Goal: Information Seeking & Learning: Learn about a topic

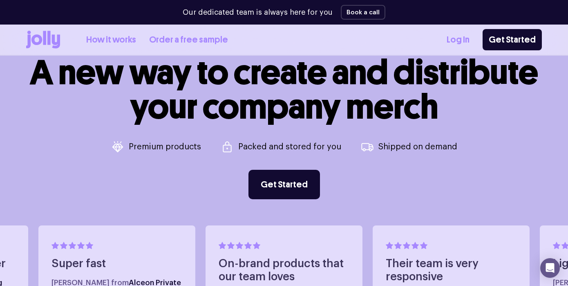
scroll to position [277, 0]
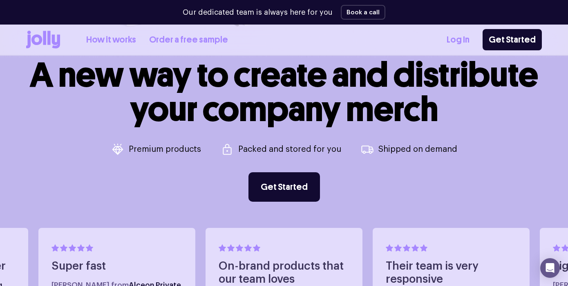
click at [122, 101] on h1 "A new way to create and distribute your company merch" at bounding box center [284, 92] width 508 height 69
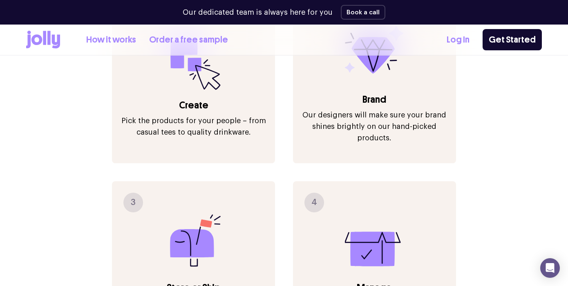
scroll to position [942, 0]
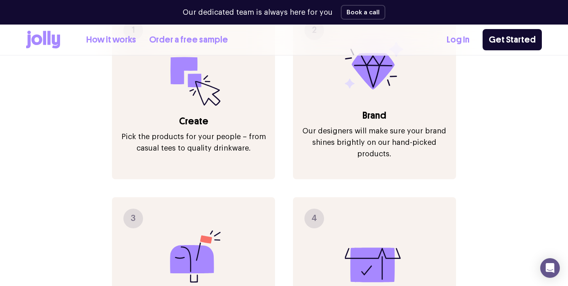
click at [141, 131] on p "Pick the products for your people – from casual tees to quality drinkware." at bounding box center [193, 142] width 147 height 23
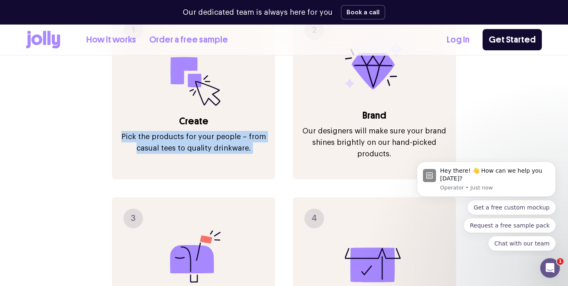
scroll to position [0, 0]
click at [329, 125] on p "Our designers will make sure your brand shines brightly on our hand-picked prod…" at bounding box center [374, 142] width 147 height 34
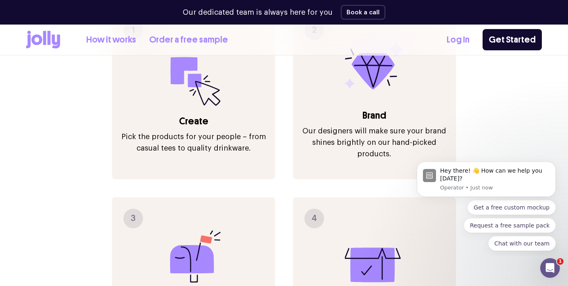
click at [329, 125] on p "Our designers will make sure your brand shines brightly on our hand-picked prod…" at bounding box center [374, 142] width 147 height 34
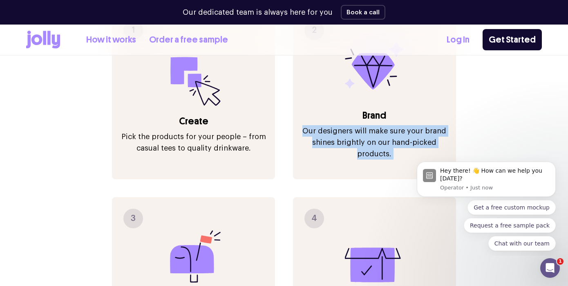
click at [322, 125] on p "Our designers will make sure your brand shines brightly on our hand-picked prod…" at bounding box center [374, 142] width 147 height 34
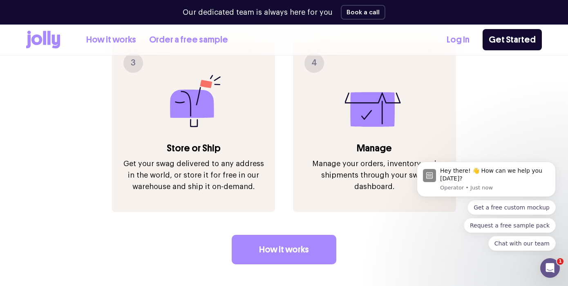
scroll to position [1113, 0]
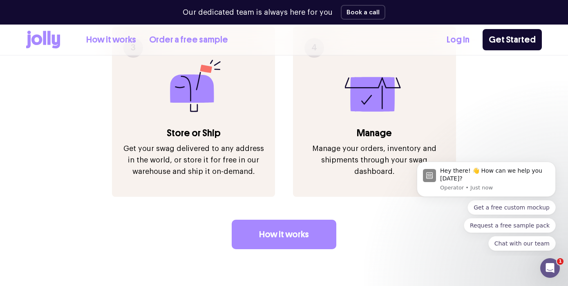
click at [321, 143] on p "Manage your orders, inventory and shipments through your swag dashboard." at bounding box center [374, 160] width 147 height 34
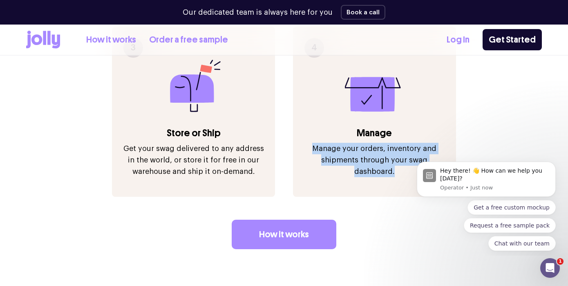
click at [319, 145] on p "Manage your orders, inventory and shipments through your swag dashboard." at bounding box center [374, 160] width 147 height 34
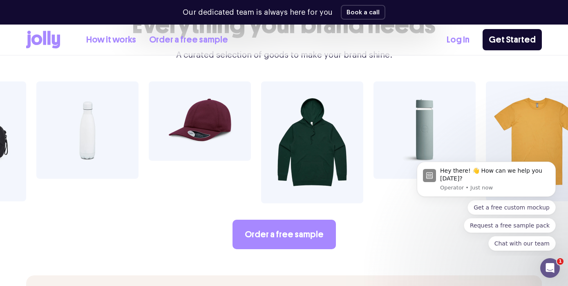
scroll to position [1409, 0]
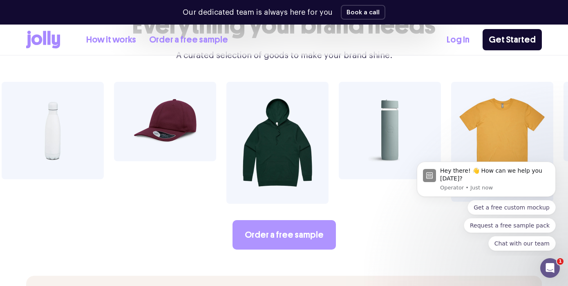
click at [316, 220] on link "Order a free sample" at bounding box center [284, 234] width 103 height 29
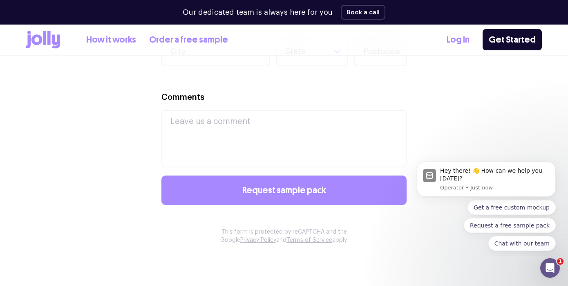
scroll to position [653, 0]
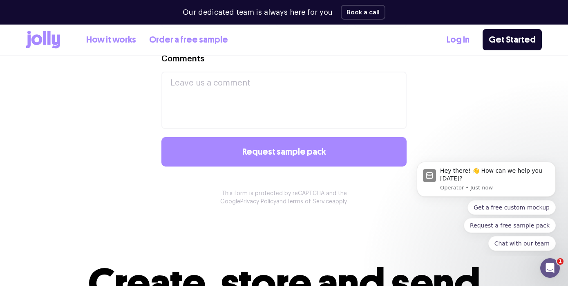
click at [120, 37] on link "How it works" at bounding box center [111, 39] width 50 height 13
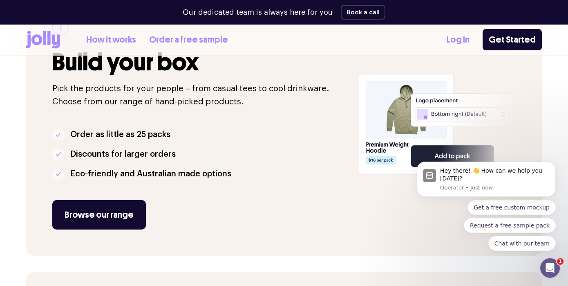
scroll to position [182, 0]
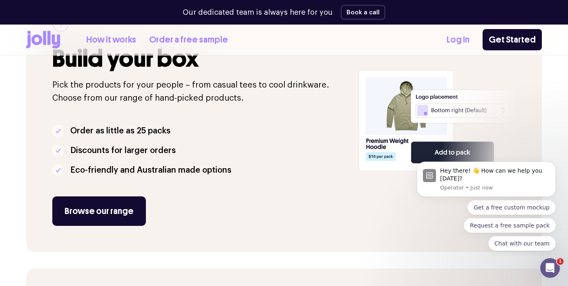
click at [132, 146] on p "Discounts for larger orders" at bounding box center [122, 150] width 105 height 13
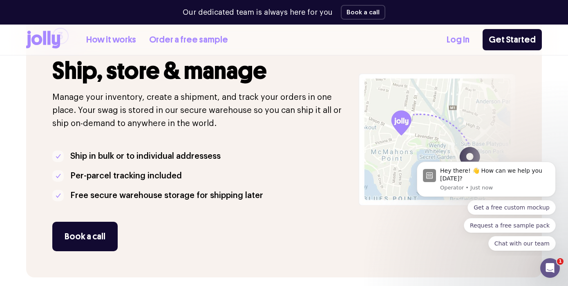
scroll to position [728, 0]
click at [133, 103] on p "Manage your inventory, create a shipment, and track your orders in one place. Y…" at bounding box center [200, 109] width 297 height 39
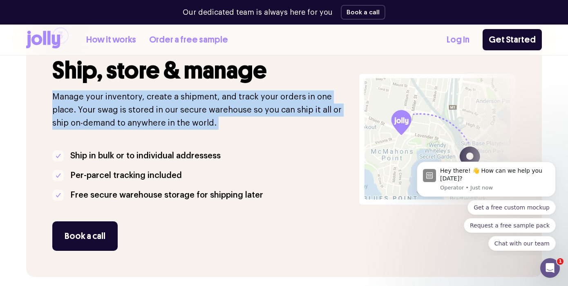
click at [133, 103] on p "Manage your inventory, create a shipment, and track your orders in one place. Y…" at bounding box center [200, 109] width 297 height 39
click at [131, 114] on p "Manage your inventory, create a shipment, and track your orders in one place. Y…" at bounding box center [200, 109] width 297 height 39
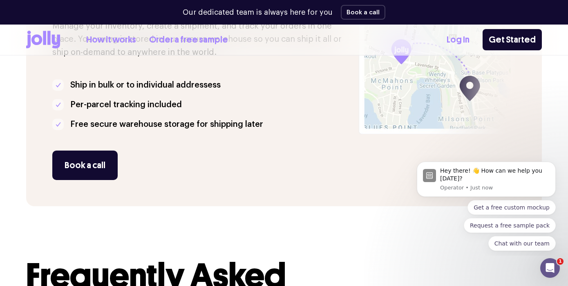
scroll to position [1018, 0]
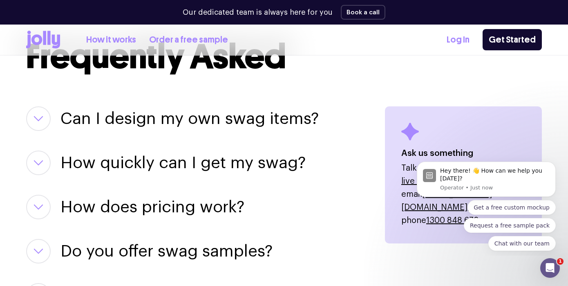
click at [131, 114] on h3 "Can I design my own swag items?" at bounding box center [189, 118] width 258 height 25
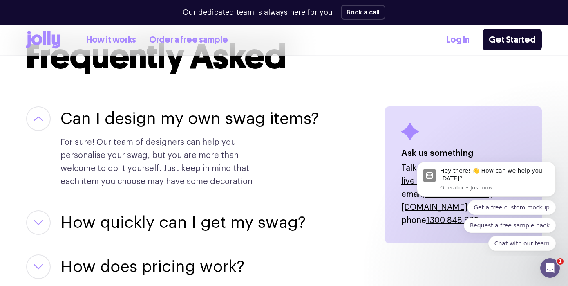
click at [131, 114] on h3 "Can I design my own swag items?" at bounding box center [189, 118] width 258 height 25
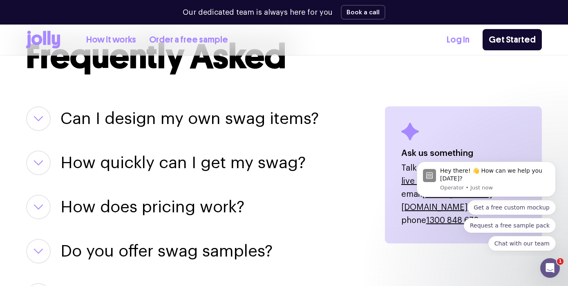
click at [131, 114] on h3 "Can I design my own swag items?" at bounding box center [189, 118] width 258 height 25
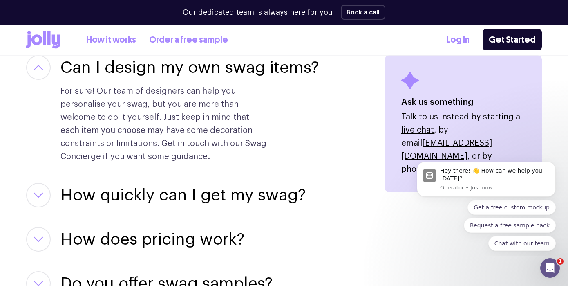
click at [134, 195] on h3 "How quickly can I get my swag?" at bounding box center [182, 195] width 245 height 25
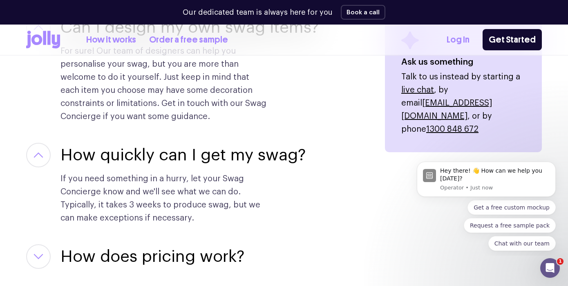
scroll to position [1155, 0]
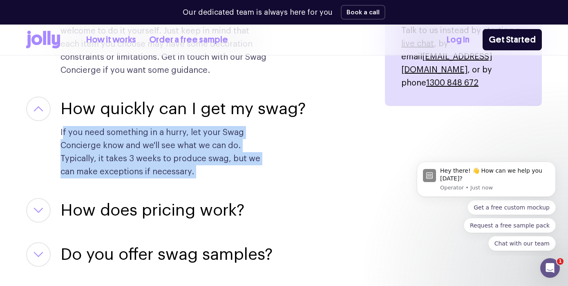
drag, startPoint x: 63, startPoint y: 133, endPoint x: 79, endPoint y: 215, distance: 83.3
click at [80, 215] on div "Can I design my own swag items? For sure! Our team of designers can help you pe…" at bounding box center [195, 262] width 339 height 587
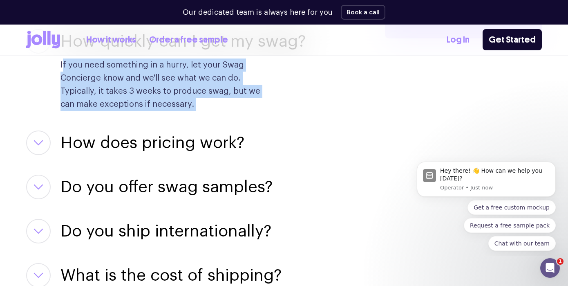
click at [98, 150] on h3 "How does pricing work?" at bounding box center [152, 142] width 184 height 25
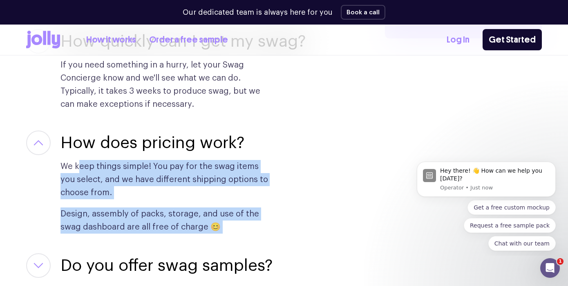
drag, startPoint x: 78, startPoint y: 168, endPoint x: 114, endPoint y: 244, distance: 83.5
click at [114, 244] on div "Can I design my own swag items? For sure! Our team of designers can help you pe…" at bounding box center [195, 234] width 339 height 665
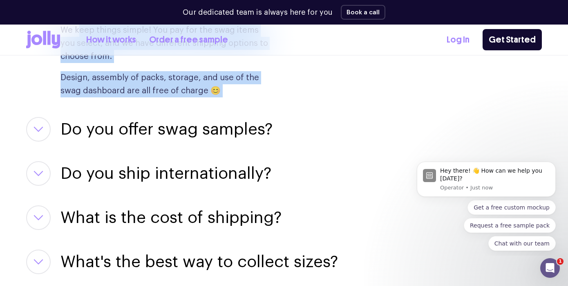
scroll to position [1405, 0]
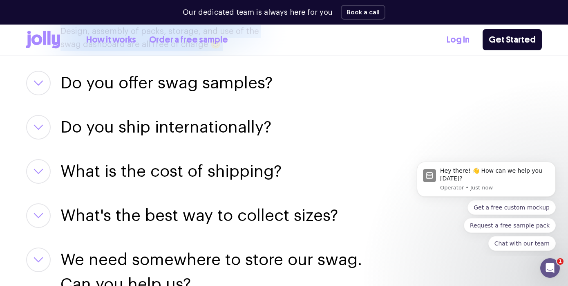
click at [132, 181] on h3 "What is the cost of shipping?" at bounding box center [170, 171] width 221 height 25
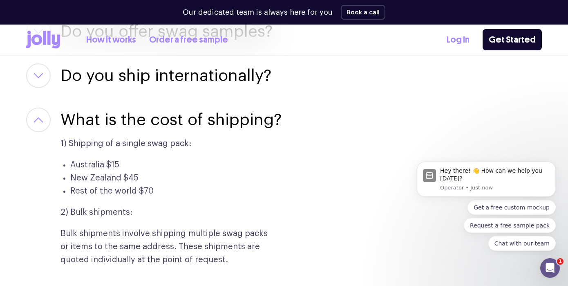
scroll to position [1671, 0]
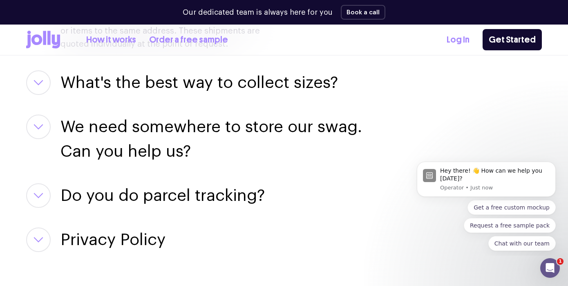
click at [117, 207] on h3 "Do you do parcel tracking?" at bounding box center [162, 195] width 204 height 25
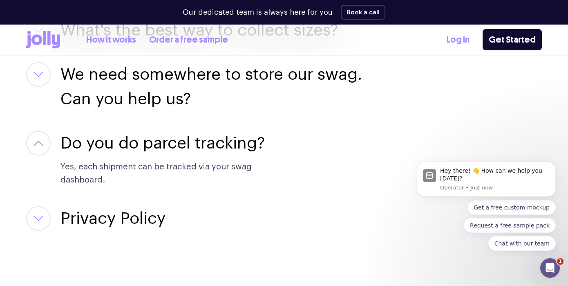
click at [114, 213] on h3 "Privacy Policy" at bounding box center [112, 218] width 105 height 25
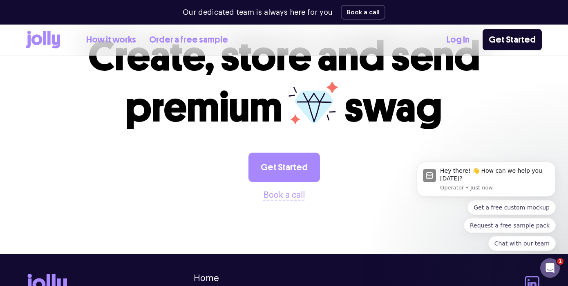
scroll to position [3165, 0]
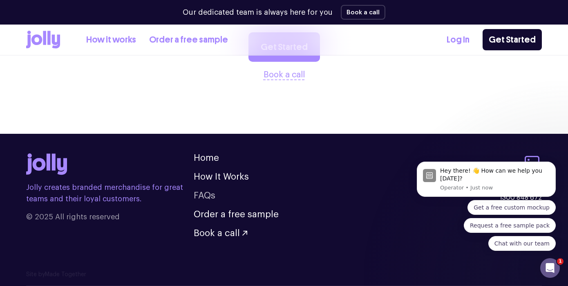
click at [197, 194] on link "FAQs" at bounding box center [205, 195] width 22 height 9
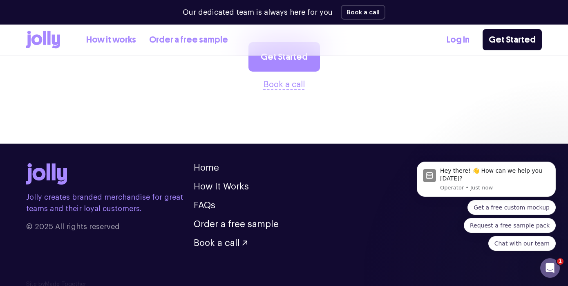
scroll to position [3103, 0]
